Goal: Task Accomplishment & Management: Complete application form

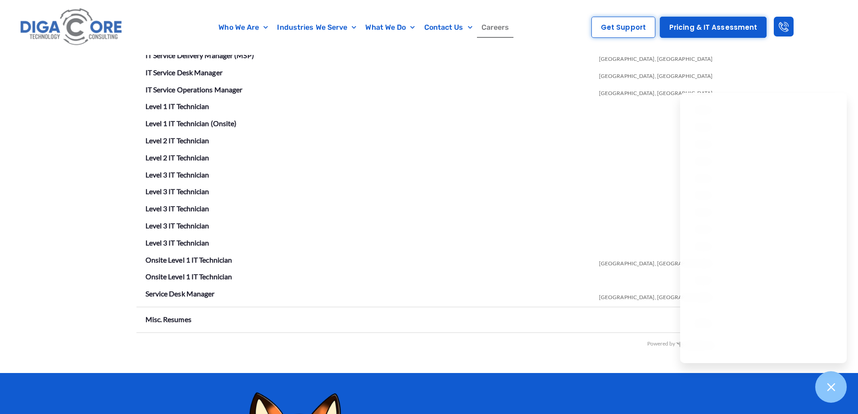
scroll to position [1722, 0]
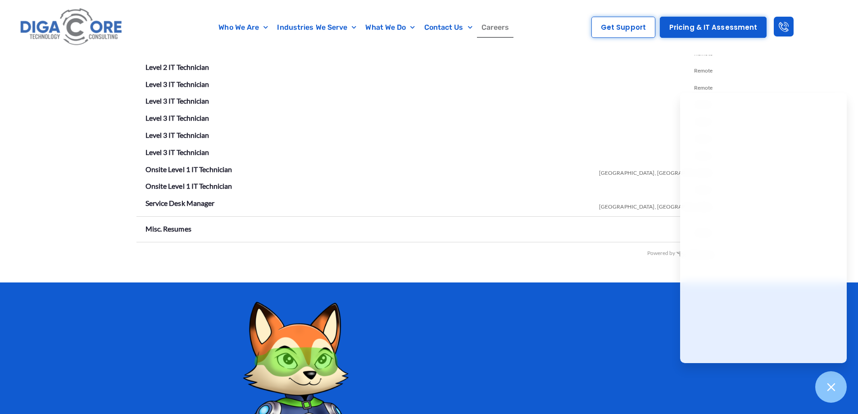
click at [171, 235] on li "Misc. Resumes Remote" at bounding box center [428, 229] width 567 height 14
click at [172, 232] on link "Misc. Resumes" at bounding box center [168, 228] width 46 height 9
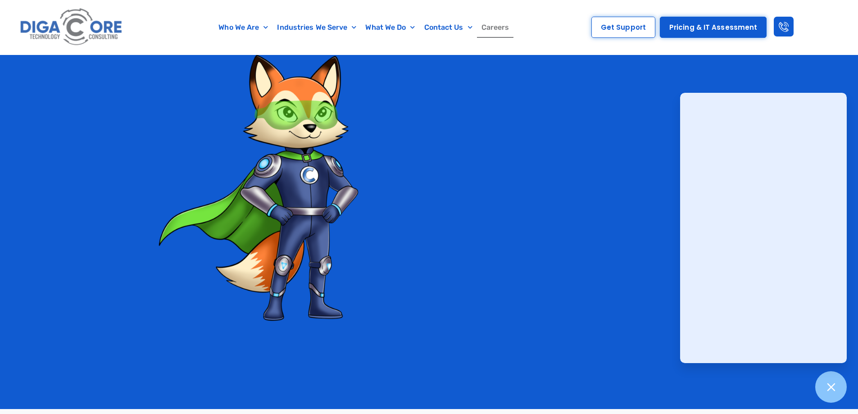
scroll to position [1989, 0]
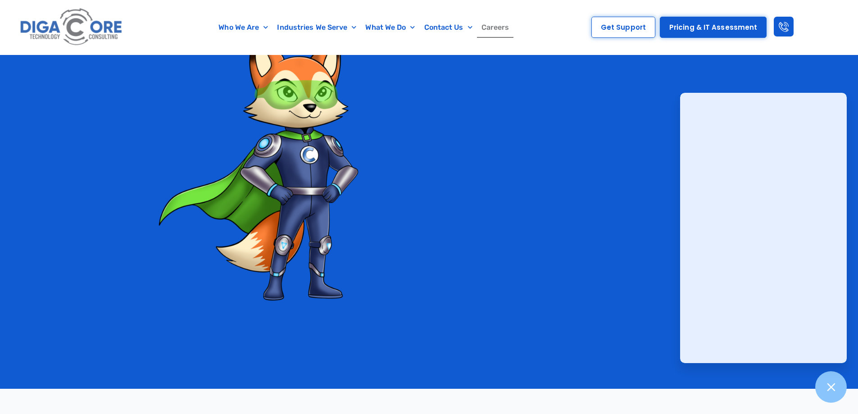
click at [821, 78] on div at bounding box center [429, 202] width 858 height 374
drag, startPoint x: 755, startPoint y: 375, endPoint x: 815, endPoint y: 402, distance: 66.1
click at [755, 375] on div at bounding box center [429, 202] width 858 height 374
click at [838, 392] on div at bounding box center [830, 387] width 33 height 33
